Goal: Information Seeking & Learning: Learn about a topic

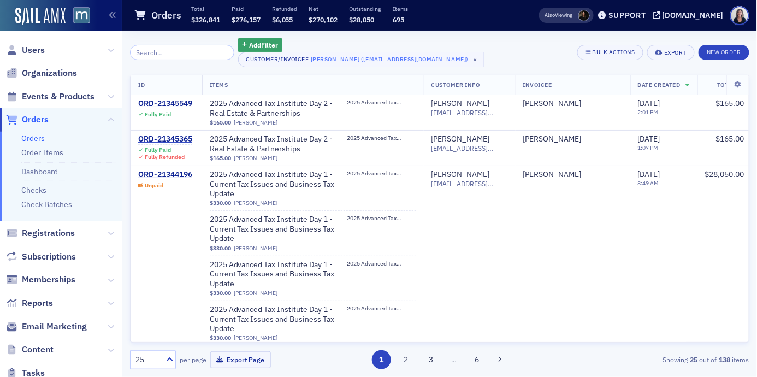
scroll to position [3388, 0]
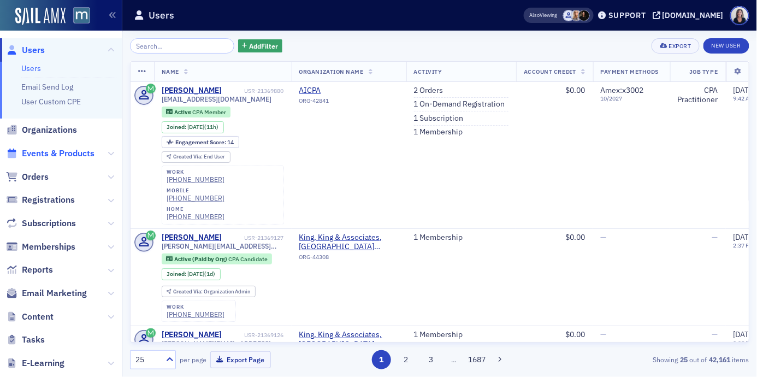
click at [81, 150] on span "Events & Products" at bounding box center [58, 153] width 73 height 12
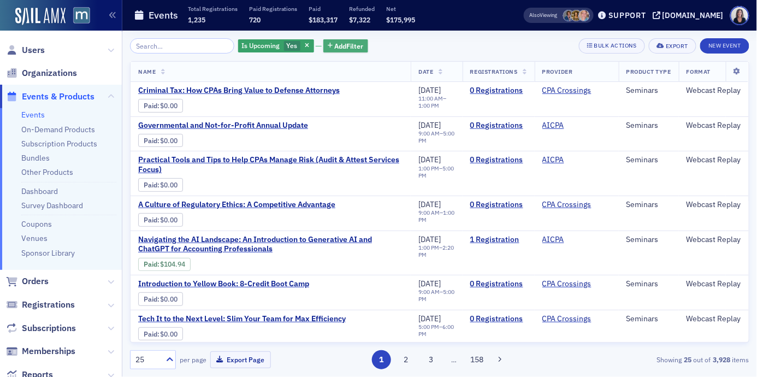
click at [351, 43] on span "Add Filter" at bounding box center [349, 46] width 29 height 10
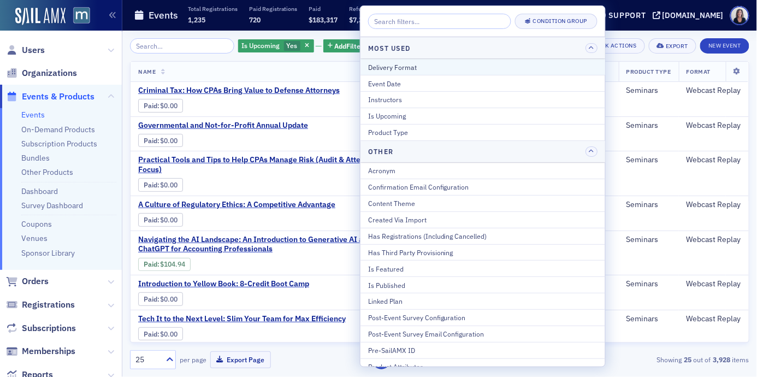
click at [387, 64] on div "Delivery Format" at bounding box center [482, 67] width 229 height 10
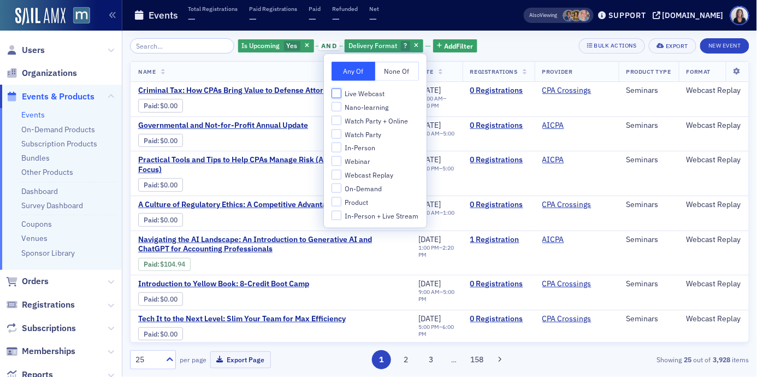
click at [338, 95] on input "Live Webcast" at bounding box center [337, 93] width 10 height 10
checkbox input "true"
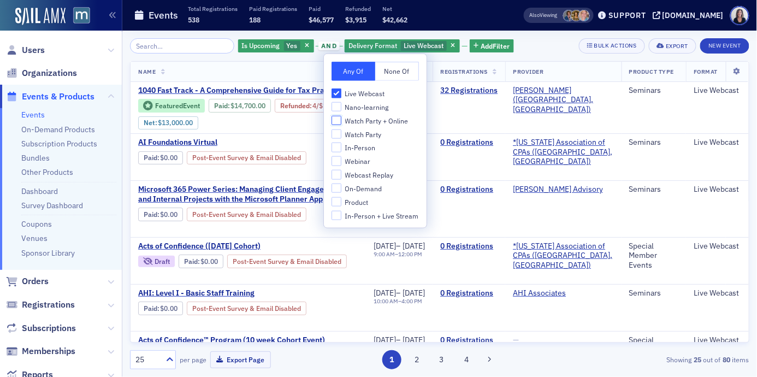
click at [338, 120] on input "Watch Party + Online" at bounding box center [337, 120] width 10 height 10
checkbox input "true"
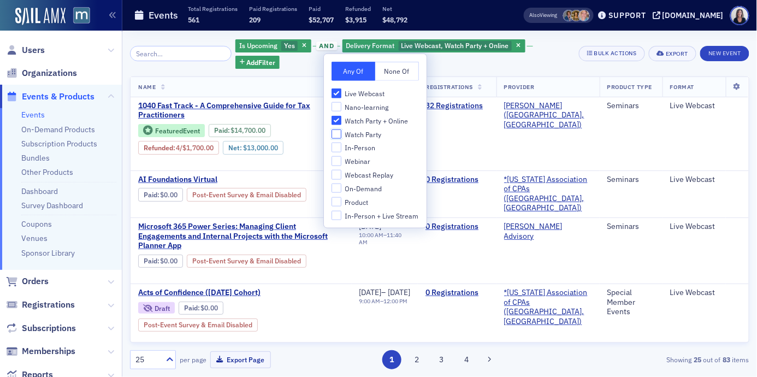
click at [338, 130] on input "Watch Party" at bounding box center [337, 134] width 10 height 10
checkbox input "true"
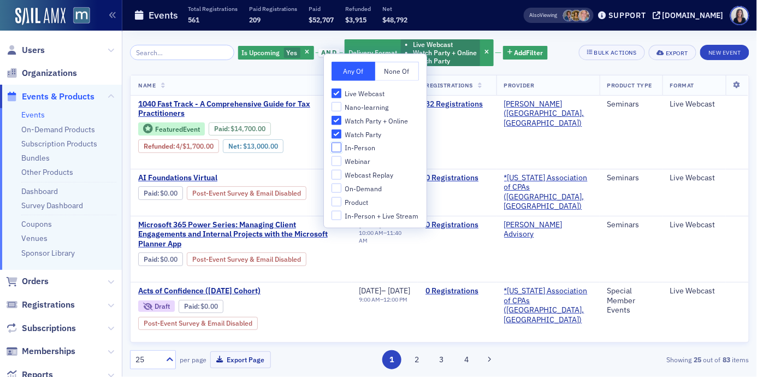
click at [338, 146] on input "In-Person" at bounding box center [337, 148] width 10 height 10
checkbox input "true"
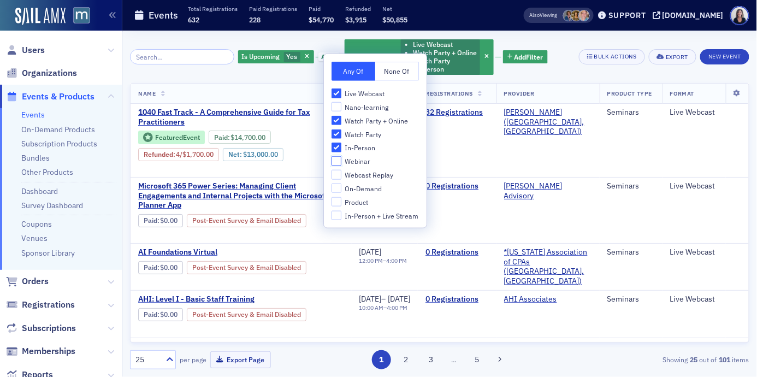
click at [337, 161] on input "Webinar" at bounding box center [337, 161] width 10 height 10
checkbox input "true"
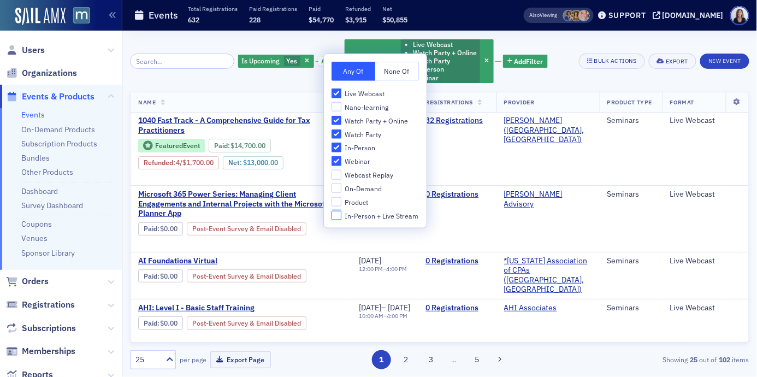
click at [336, 213] on input "In-Person + Live Stream" at bounding box center [337, 215] width 10 height 10
checkbox input "true"
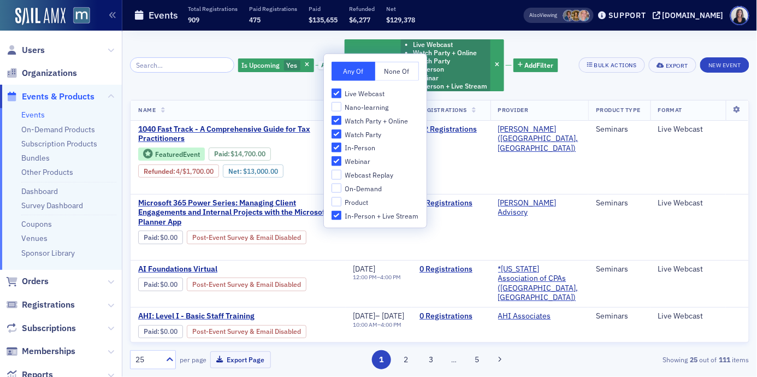
click at [516, 81] on div "Is Upcoming Yes and Delivery Format Live Webcast Watch Party + Online Watch Par…" at bounding box center [398, 65] width 320 height 54
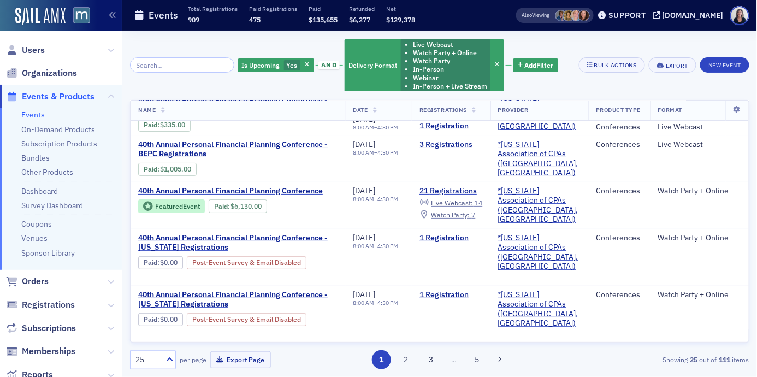
scroll to position [1274, 0]
click at [407, 358] on button "2" at bounding box center [406, 359] width 19 height 19
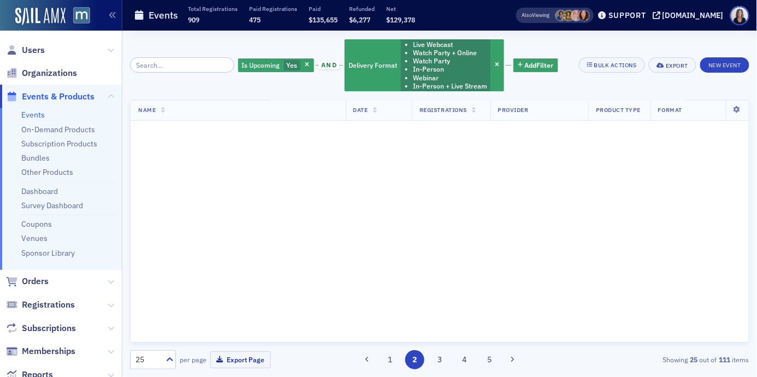
scroll to position [0, 0]
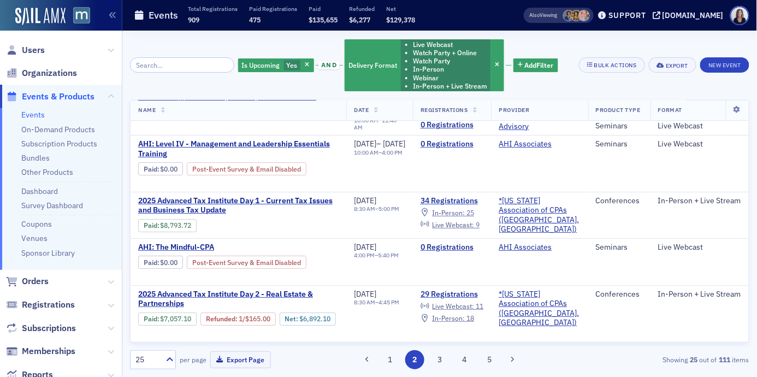
scroll to position [1176, 1]
click at [440, 359] on button "3" at bounding box center [439, 359] width 19 height 19
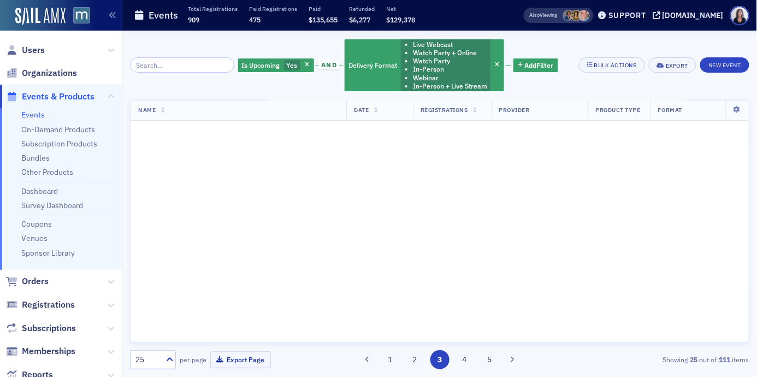
scroll to position [0, 1]
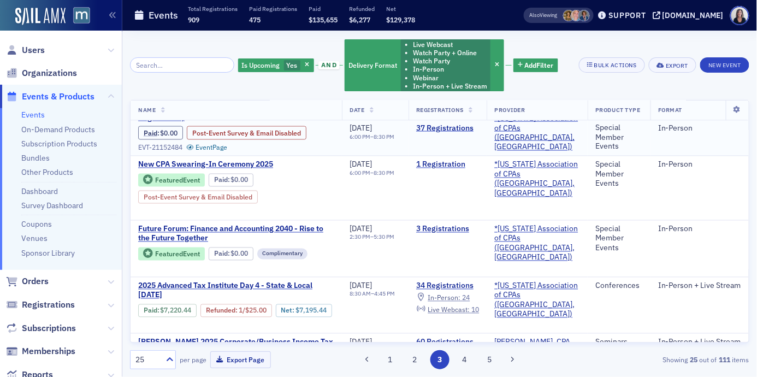
scroll to position [527, 0]
